Goal: Information Seeking & Learning: Compare options

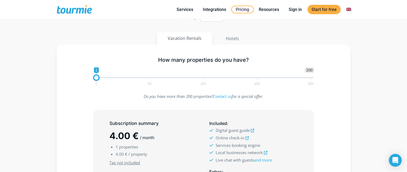
scroll to position [81, 0]
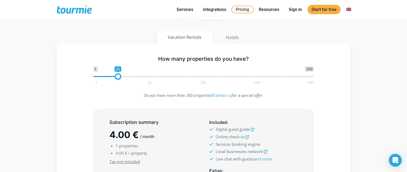
type input "22"
drag, startPoint x: 98, startPoint y: 77, endPoint x: 119, endPoint y: 77, distance: 21.2
click at [119, 77] on span at bounding box center [119, 76] width 6 height 6
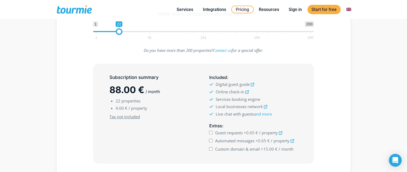
scroll to position [136, 0]
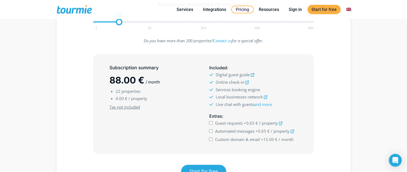
click at [211, 131] on input "Automated messages +0.65 € / property" at bounding box center [210, 130] width 3 height 3
checkbox input "true"
click at [212, 122] on input "Guest requests +0.65 € / property" at bounding box center [210, 122] width 3 height 3
checkbox input "true"
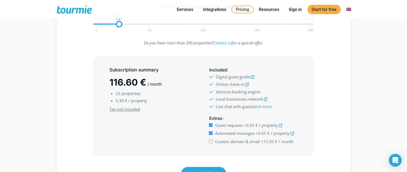
scroll to position [136, 0]
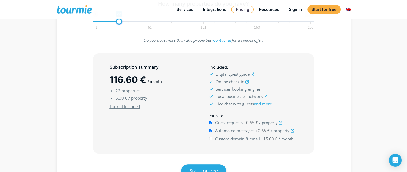
click at [212, 140] on input "Custom domain & email +15.00 € / month" at bounding box center [210, 138] width 3 height 3
click at [210, 139] on input "Custom domain & email +15.00 € / month" at bounding box center [210, 138] width 3 height 3
click at [211, 137] on input "Custom domain & email +15.00 € / month" at bounding box center [210, 138] width 3 height 3
checkbox input "true"
drag, startPoint x: 262, startPoint y: 137, endPoint x: 274, endPoint y: 138, distance: 12.3
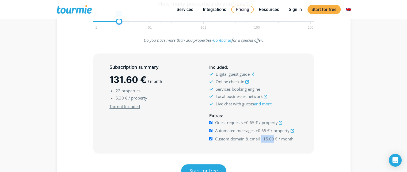
click at [274, 138] on span "+15.00 €" at bounding box center [269, 138] width 17 height 5
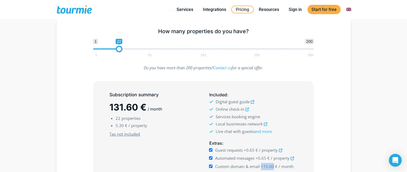
scroll to position [110, 0]
